Goal: Obtain resource: Obtain resource

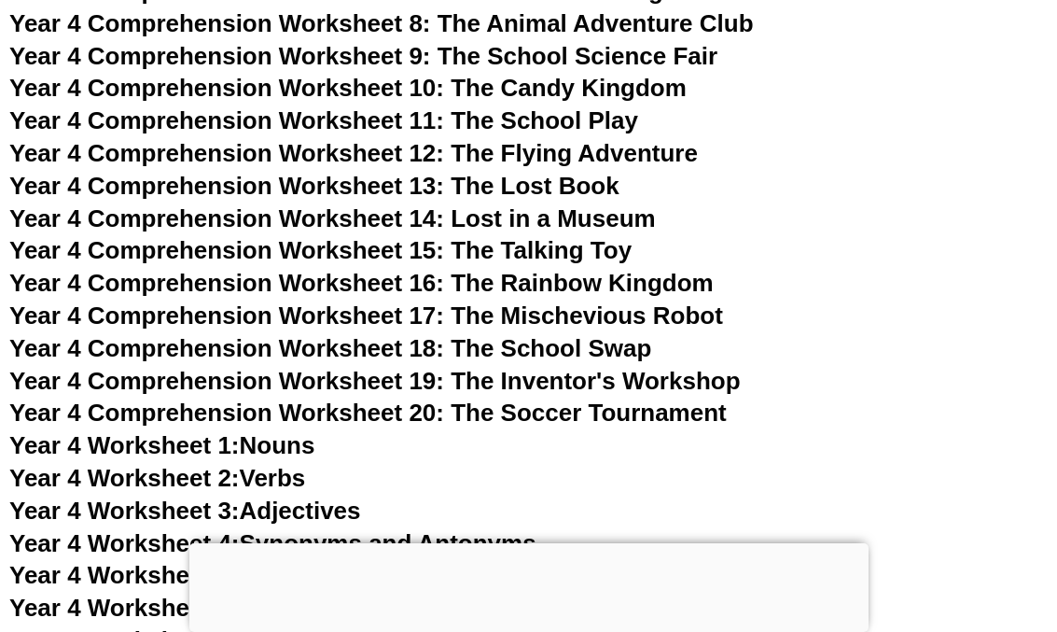
scroll to position [9119, 0]
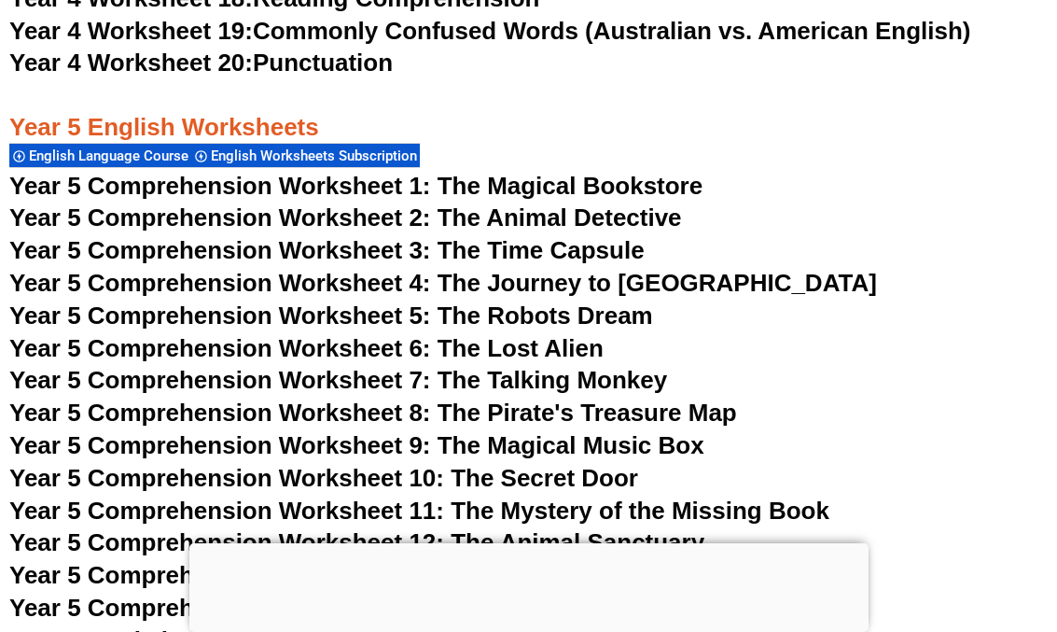
click at [533, 308] on span "Year 5 Comprehension Worksheet 5: The Robots Dream" at bounding box center [331, 315] width 644 height 28
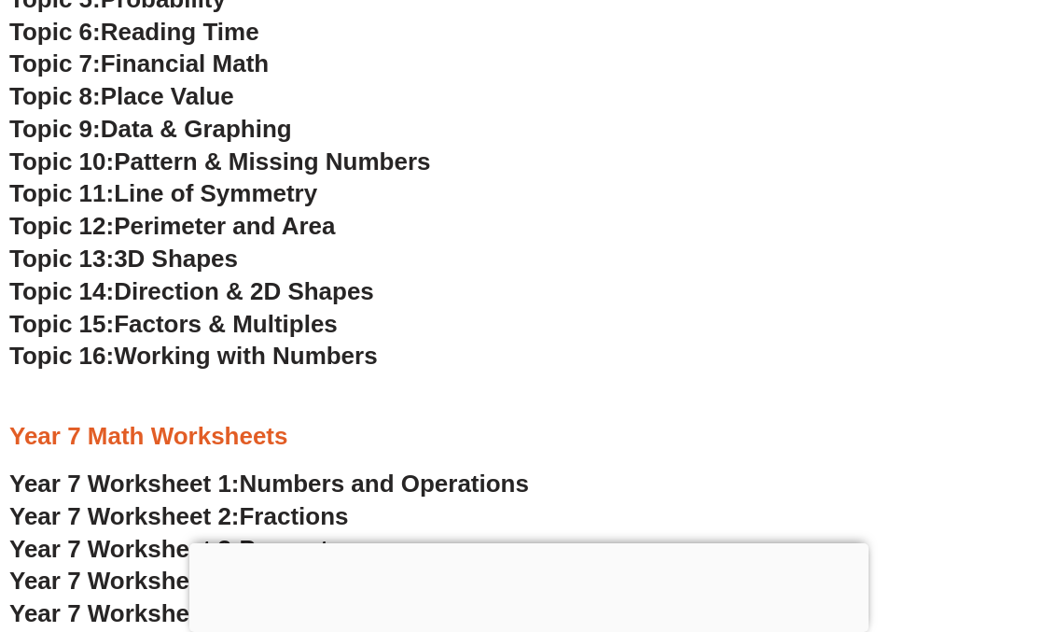
scroll to position [5228, 0]
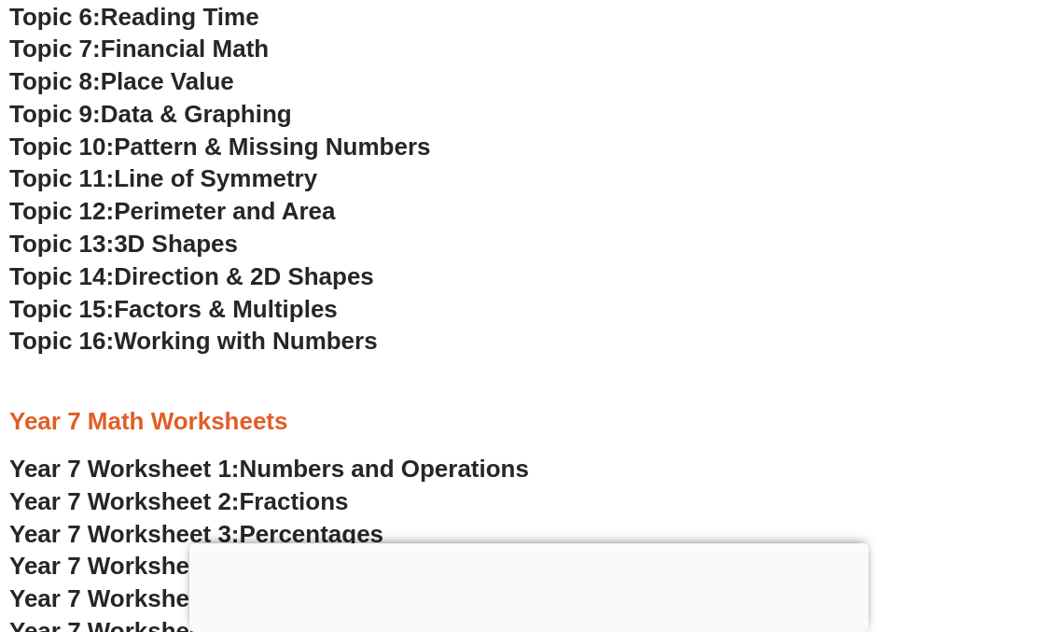
click at [228, 348] on span "Working with Numbers" at bounding box center [245, 341] width 263 height 28
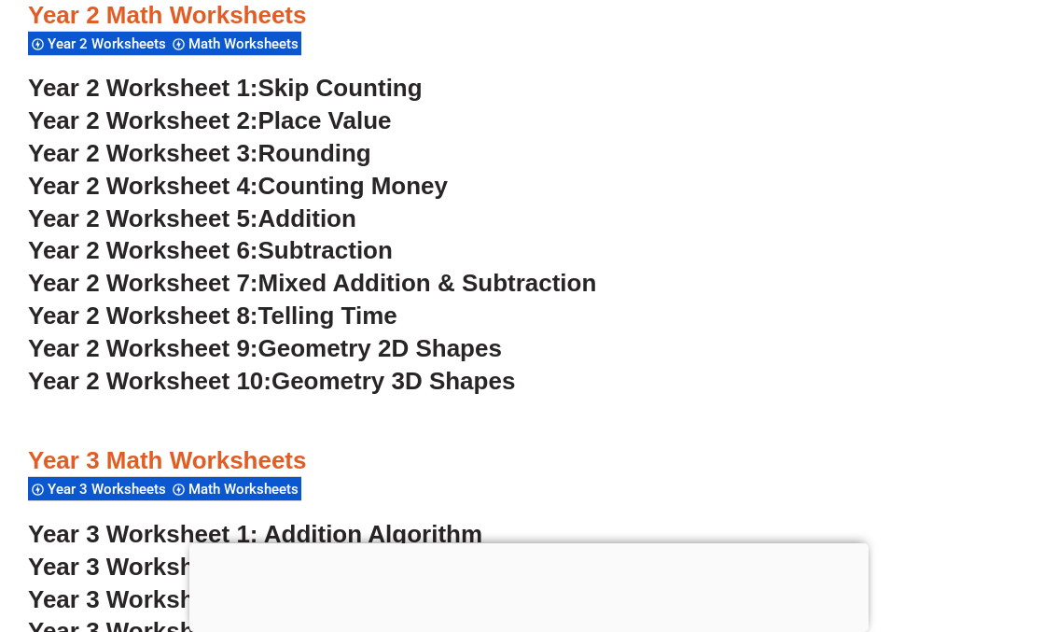
scroll to position [4930, 0]
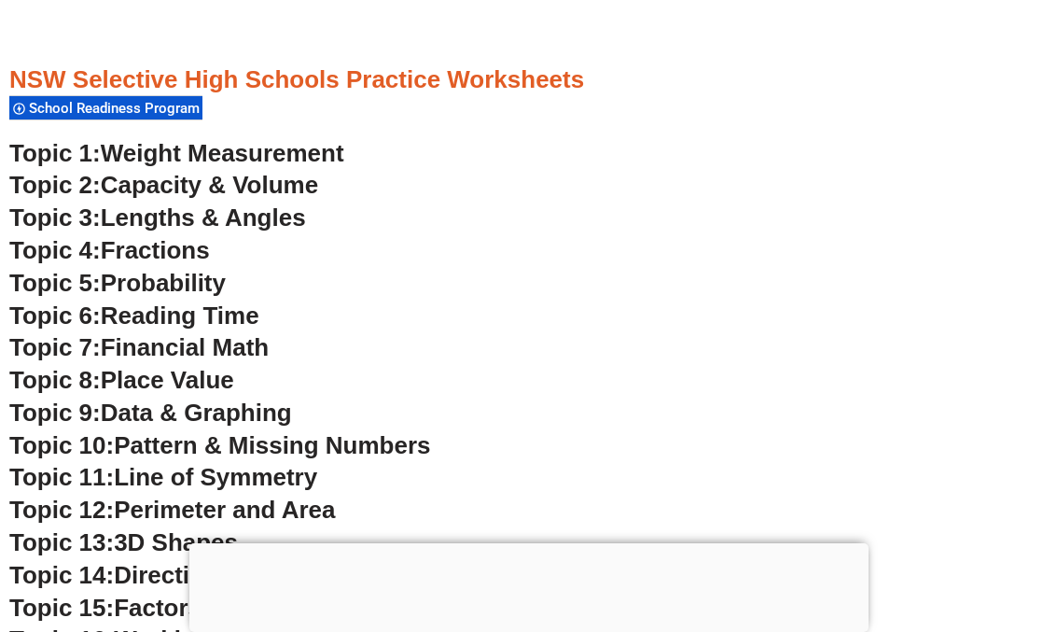
click at [150, 312] on span "Reading Time" at bounding box center [180, 315] width 159 height 28
click at [421, 60] on div at bounding box center [528, 58] width 1038 height 9
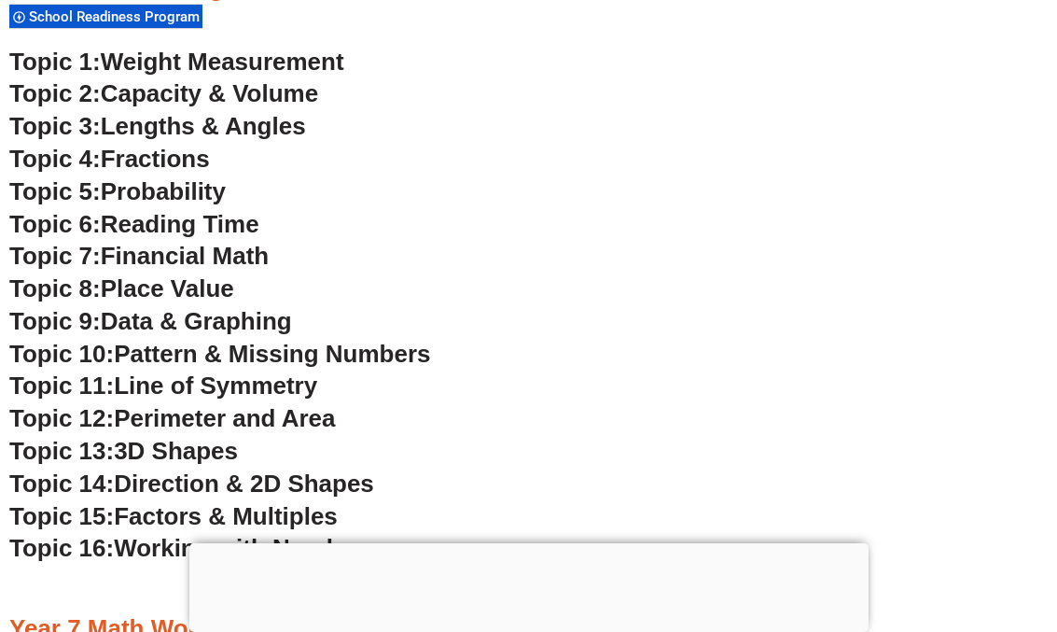
scroll to position [5080, 0]
